Goal: Task Accomplishment & Management: Manage account settings

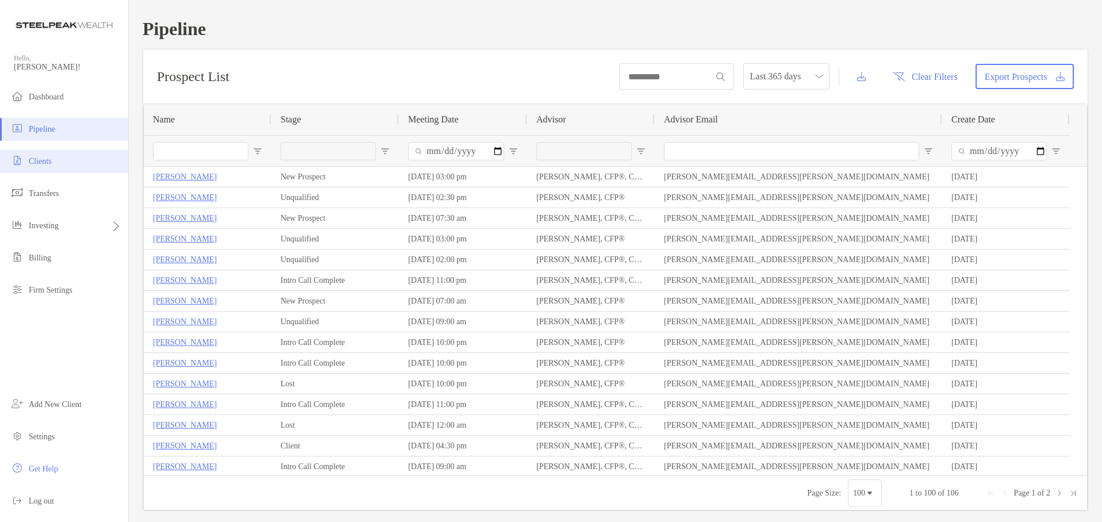
click at [48, 164] on span "Clients" at bounding box center [40, 161] width 23 height 9
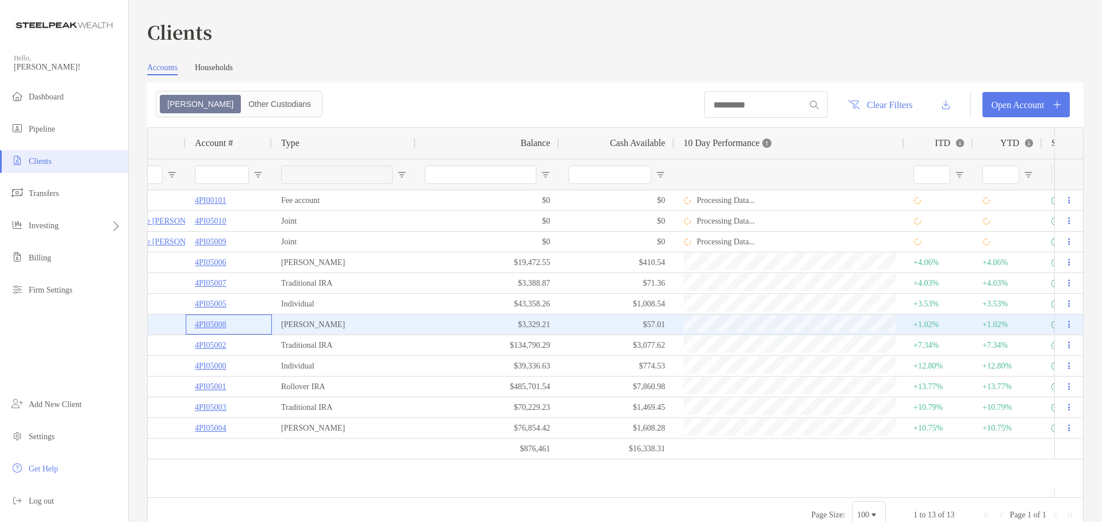
click at [217, 324] on p "4PI05008" at bounding box center [210, 324] width 31 height 14
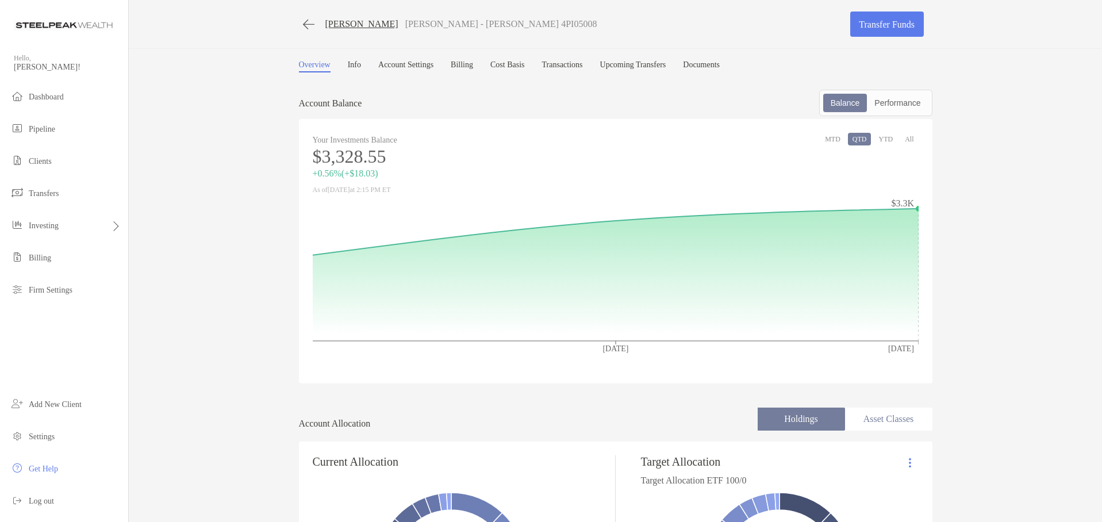
click at [417, 66] on link "Account Settings" at bounding box center [405, 66] width 55 height 12
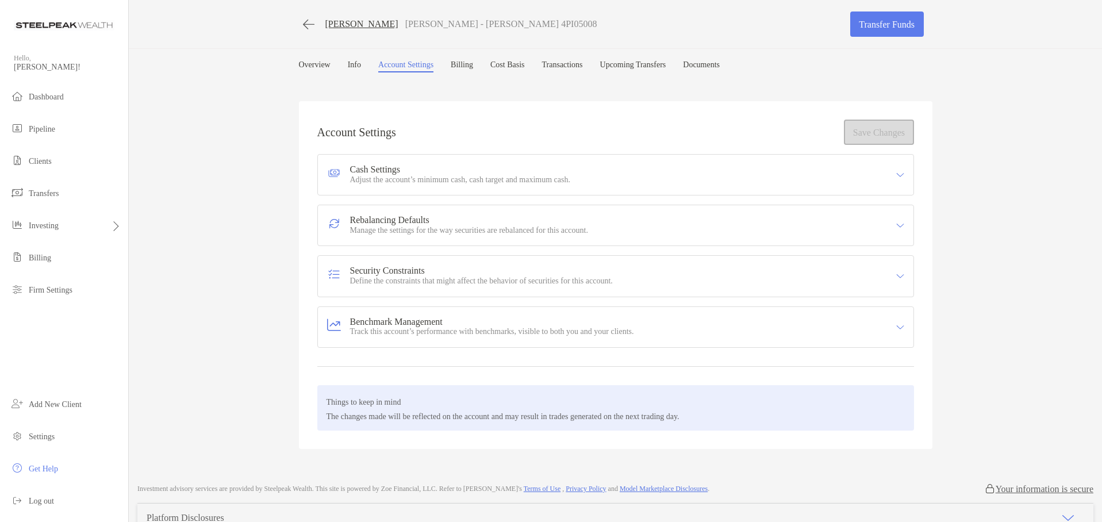
click at [473, 66] on link "Billing" at bounding box center [462, 66] width 22 height 12
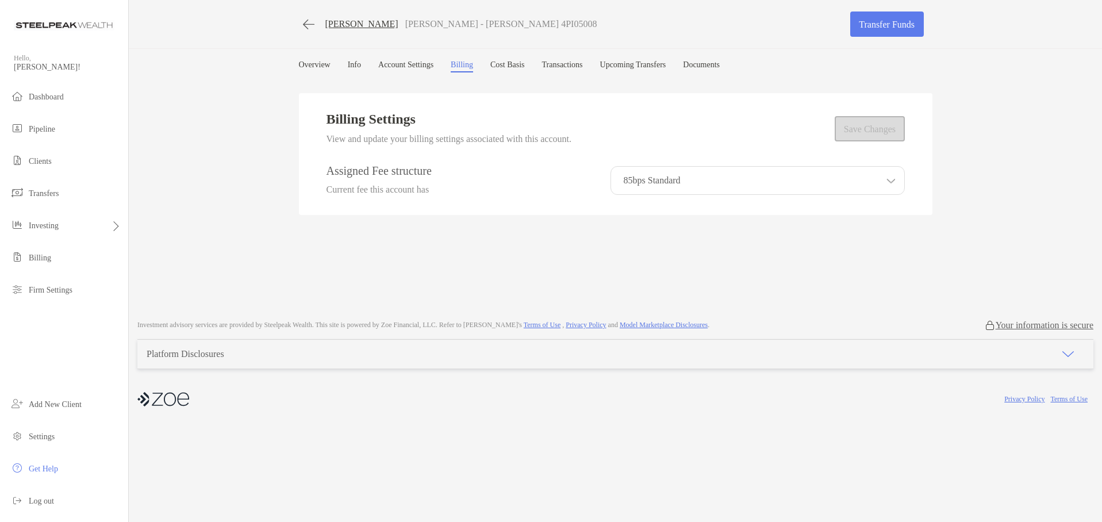
click at [692, 184] on div "85bps Standard" at bounding box center [757, 180] width 294 height 29
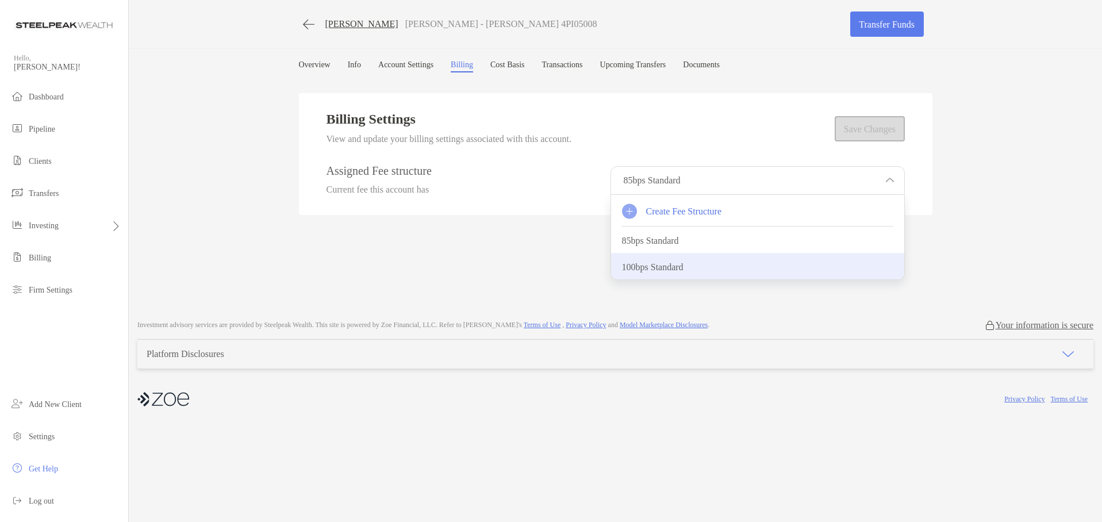
click at [662, 264] on p "100bps Standard" at bounding box center [653, 267] width 62 height 11
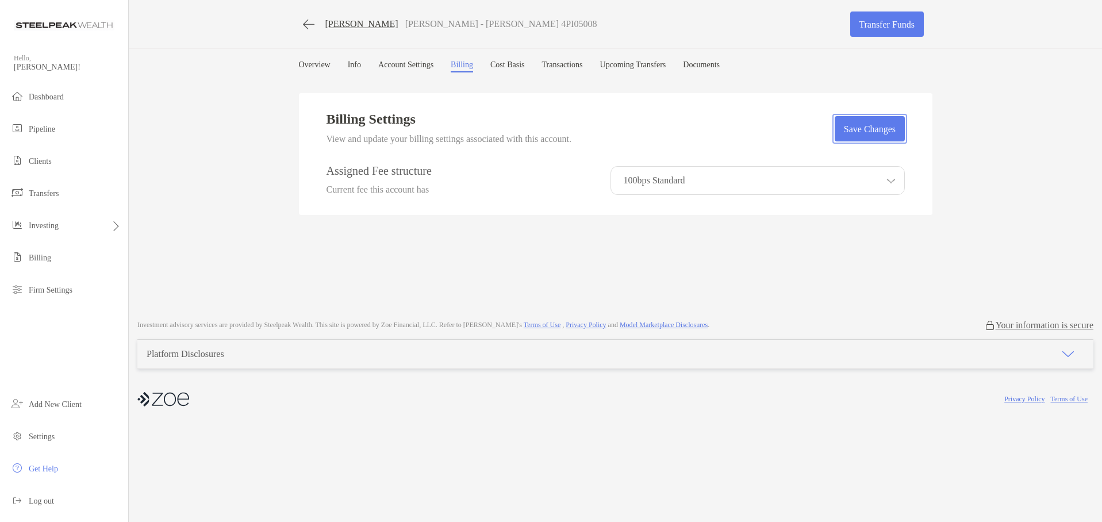
click at [868, 131] on button "Save Changes" at bounding box center [870, 128] width 70 height 25
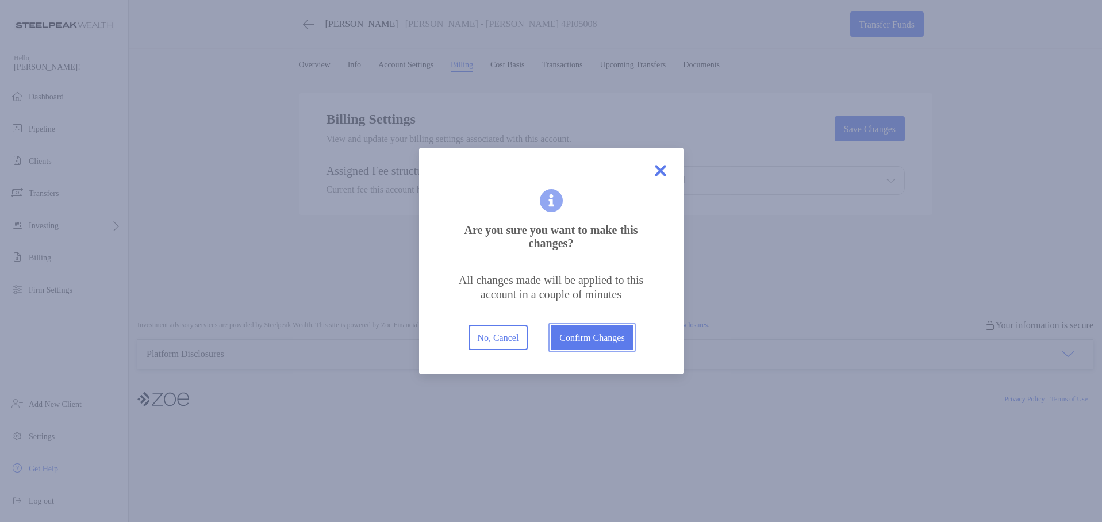
click at [586, 339] on button "Confirm Changes" at bounding box center [592, 337] width 83 height 25
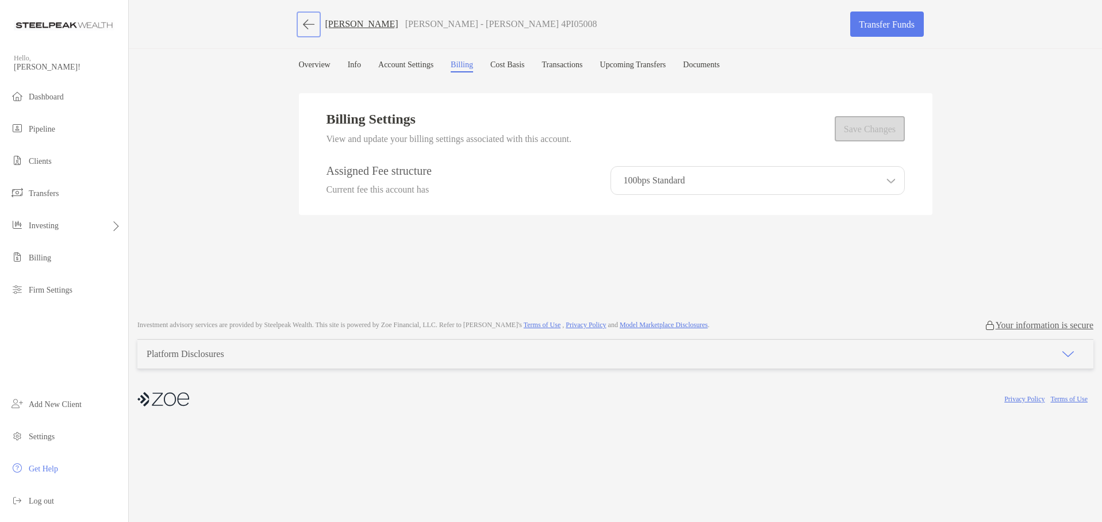
click at [308, 22] on button "button" at bounding box center [309, 24] width 20 height 21
